Goal: Task Accomplishment & Management: Manage account settings

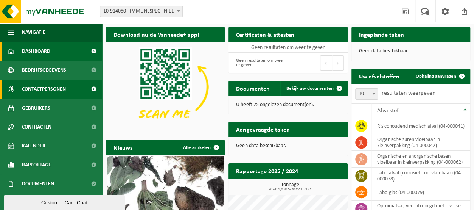
click at [39, 91] on span "Contactpersonen" at bounding box center [44, 89] width 44 height 19
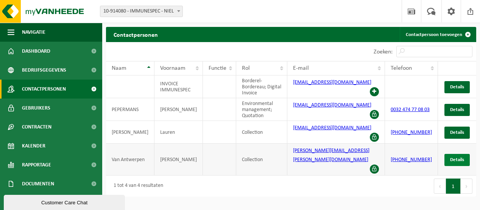
click at [450, 157] on span "Details" at bounding box center [457, 159] width 14 height 5
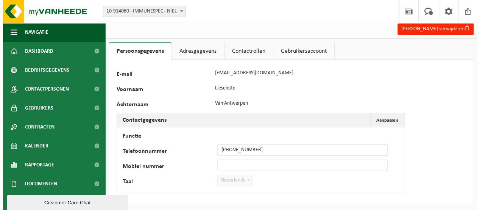
scroll to position [4, 0]
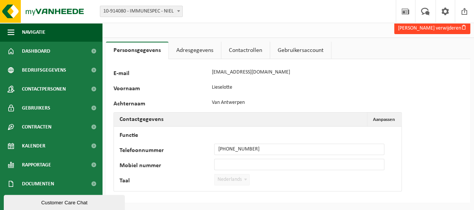
click at [443, 28] on button "Lieselotte Van antwerpen verwijderen" at bounding box center [432, 28] width 76 height 11
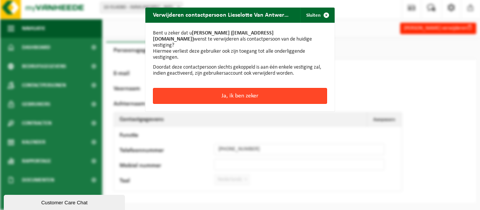
click at [251, 92] on button "Ja, ik ben zeker" at bounding box center [240, 96] width 174 height 16
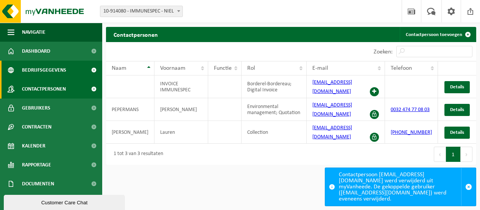
click at [64, 71] on span "Bedrijfsgegevens" at bounding box center [44, 70] width 44 height 19
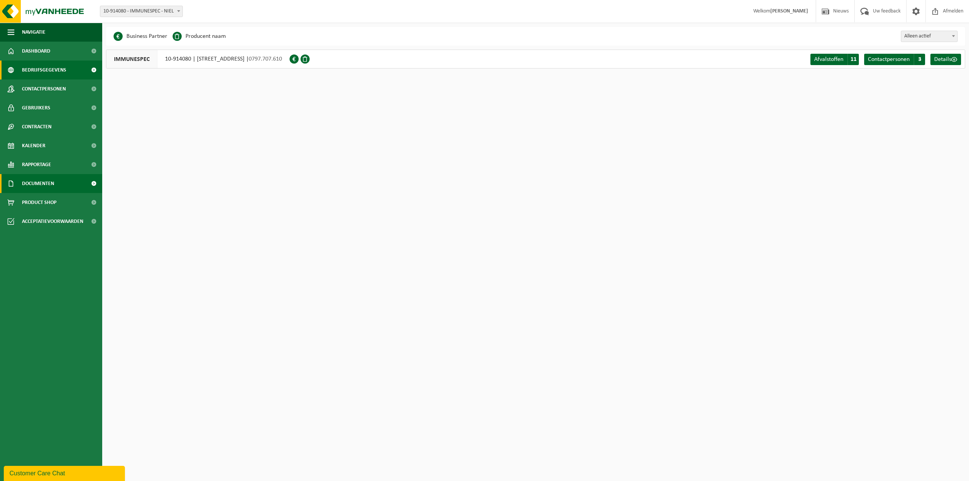
click at [20, 181] on link "Documenten" at bounding box center [51, 183] width 102 height 19
click at [32, 201] on span "Facturen" at bounding box center [33, 202] width 20 height 14
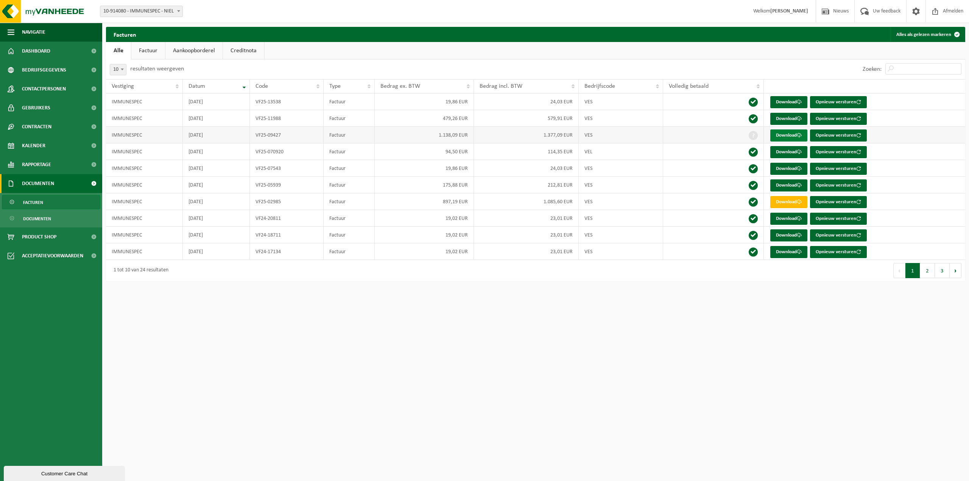
click at [792, 133] on link "Download" at bounding box center [788, 135] width 37 height 12
click at [544, 368] on html "Vestiging: 10-914080 - IMMUNESPEC - NIEL 10-914080 - IMMUNESPEC - NIEL Welkom E…" at bounding box center [484, 240] width 969 height 481
